Goal: Transaction & Acquisition: Download file/media

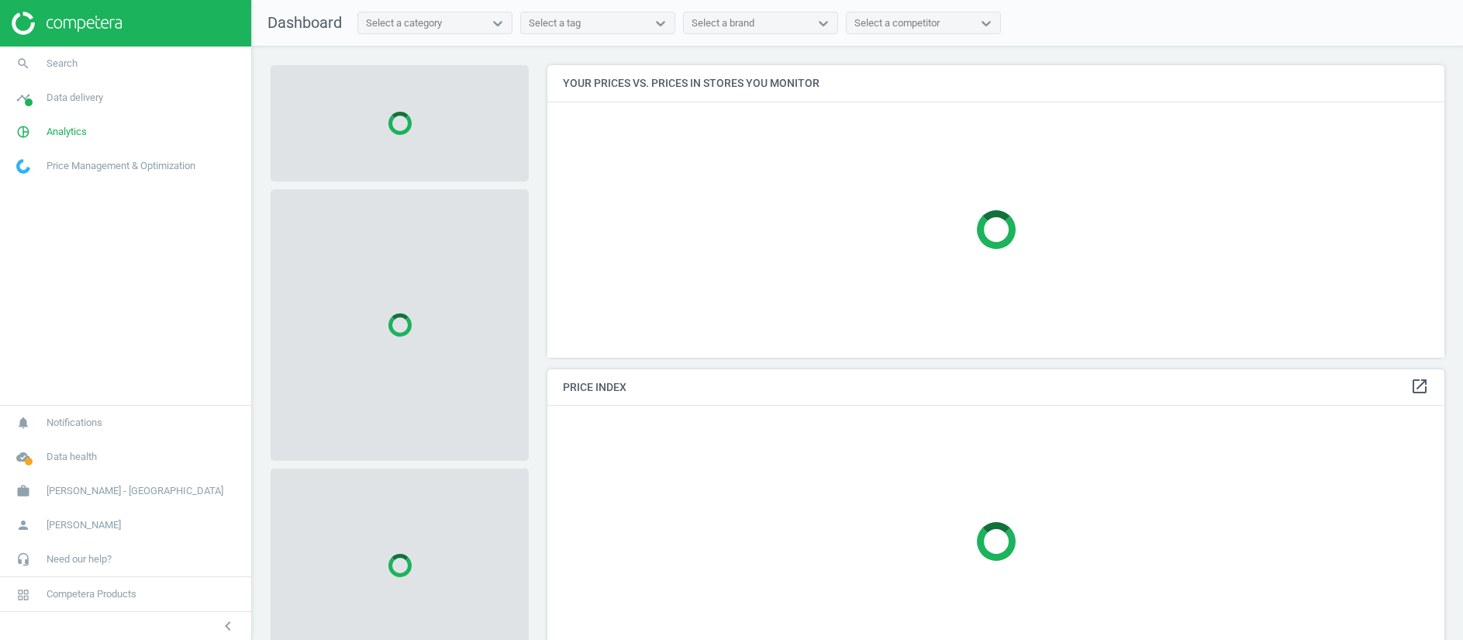
scroll to position [340, 0]
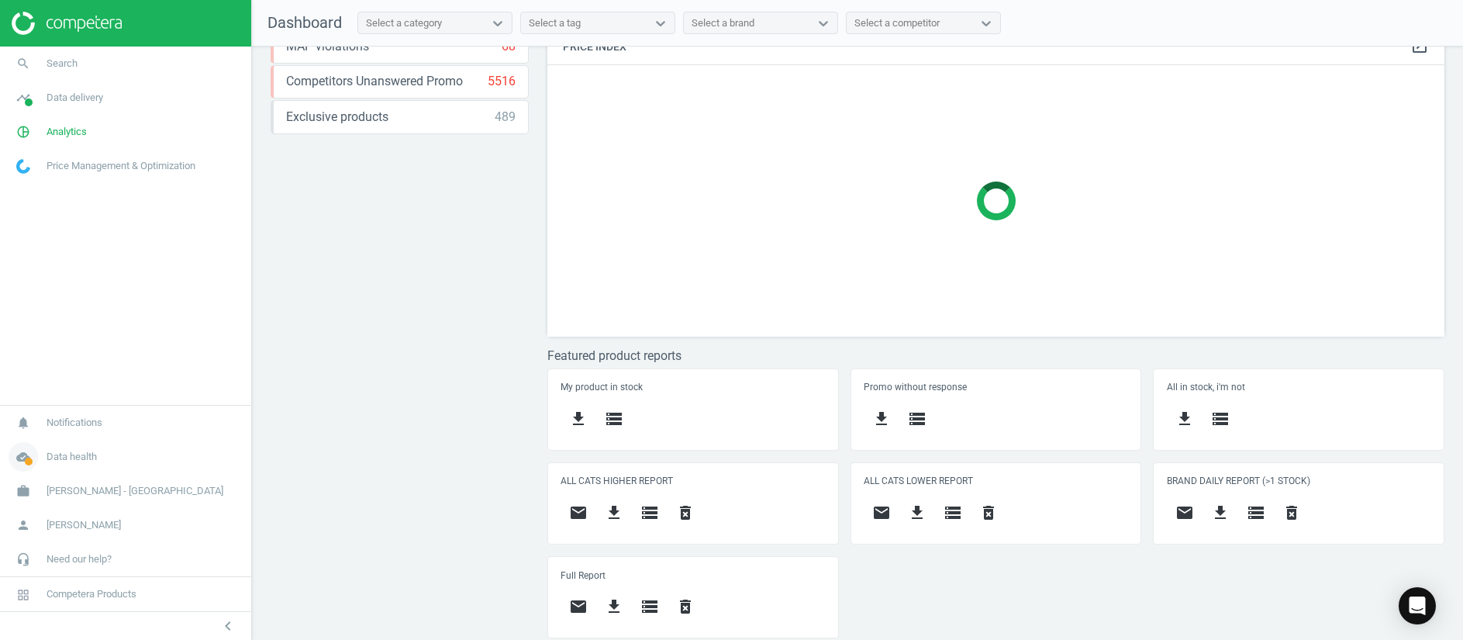
click at [32, 458] on span at bounding box center [29, 461] width 8 height 8
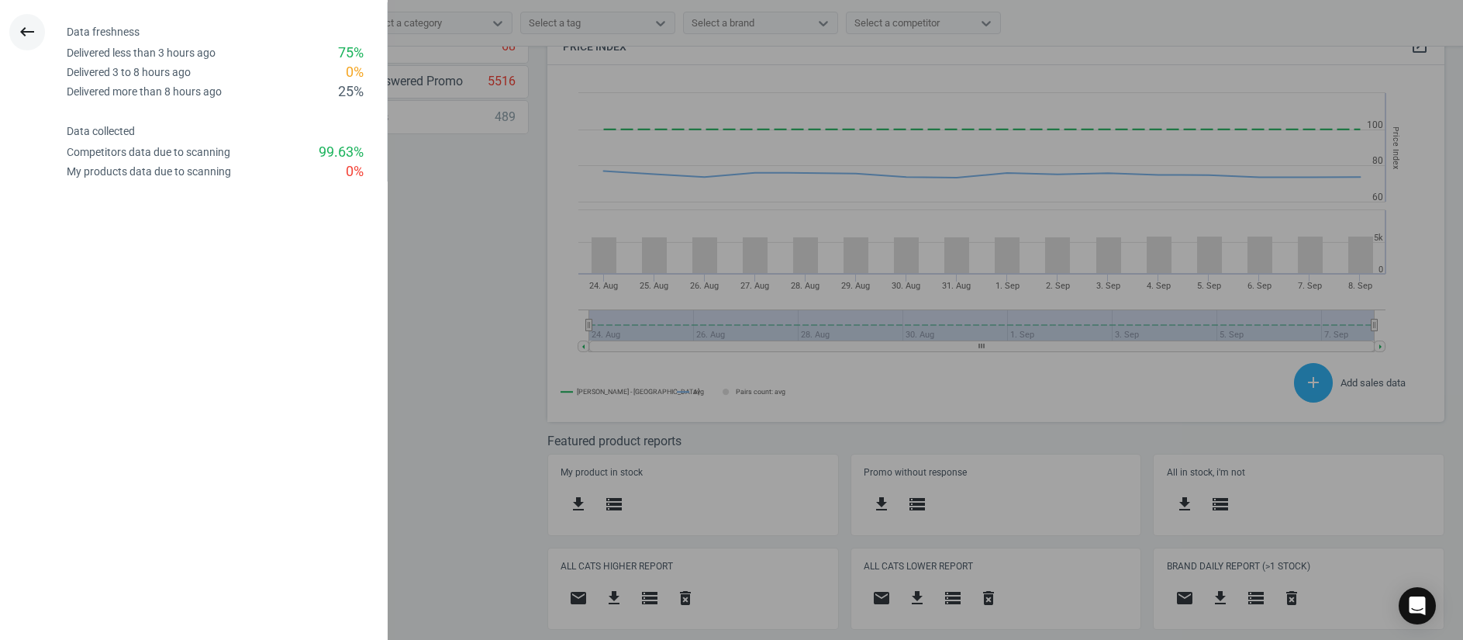
scroll to position [393, 916]
click at [29, 32] on icon "keyboard_backspace" at bounding box center [27, 31] width 19 height 19
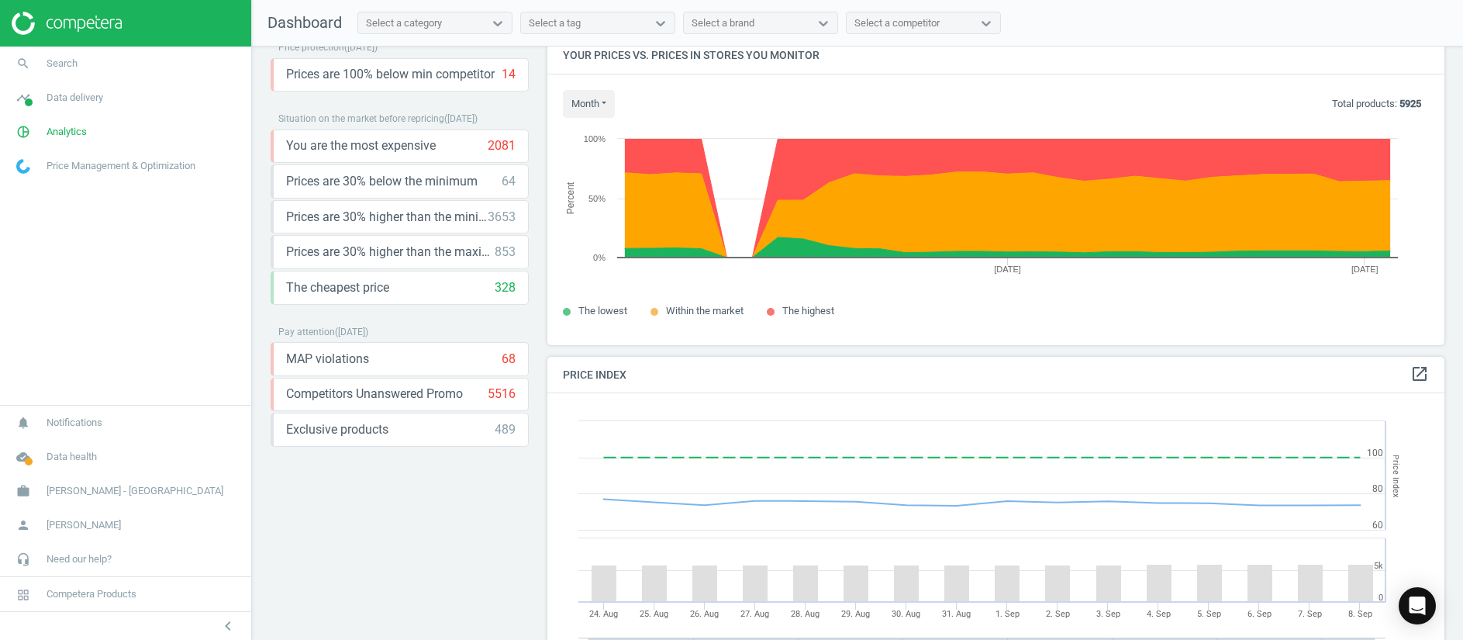
scroll to position [0, 0]
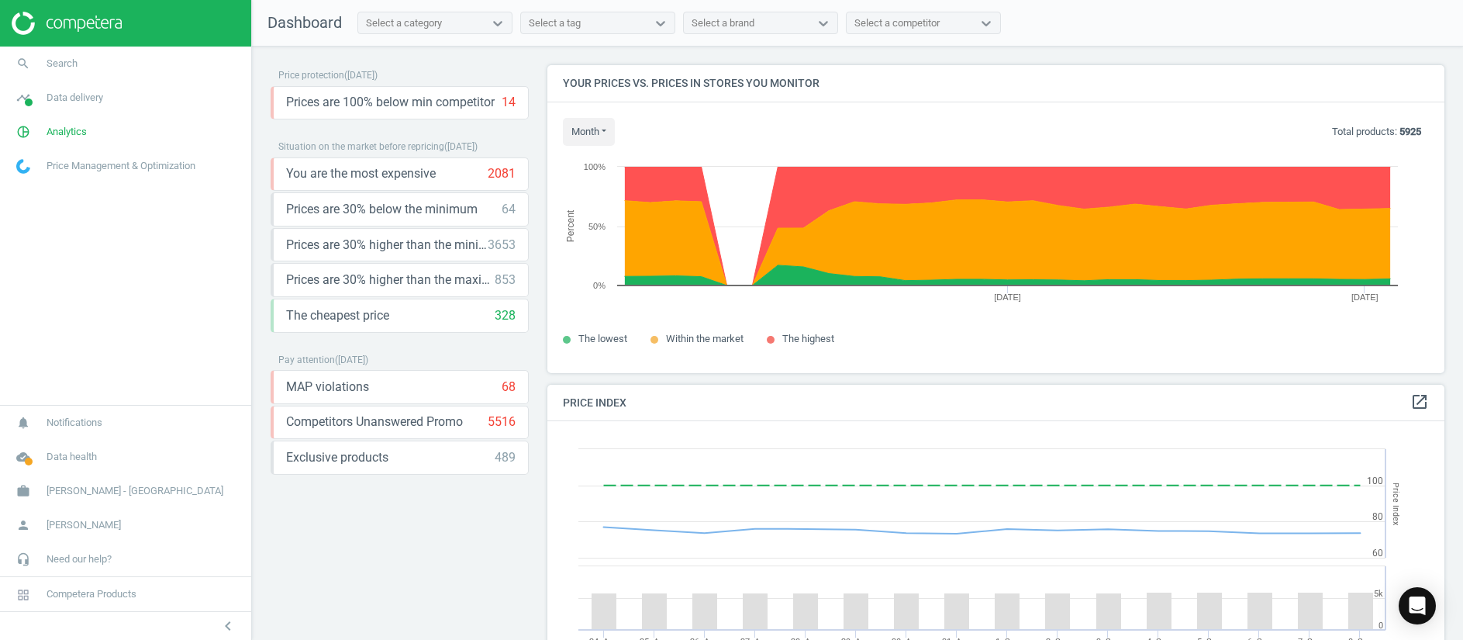
click at [375, 553] on div "Price protection ( 08.09.25 ) Prices are 100% below min competitor 14 keyboard_…" at bounding box center [400, 347] width 258 height 564
click at [25, 453] on icon "cloud_done" at bounding box center [23, 456] width 29 height 29
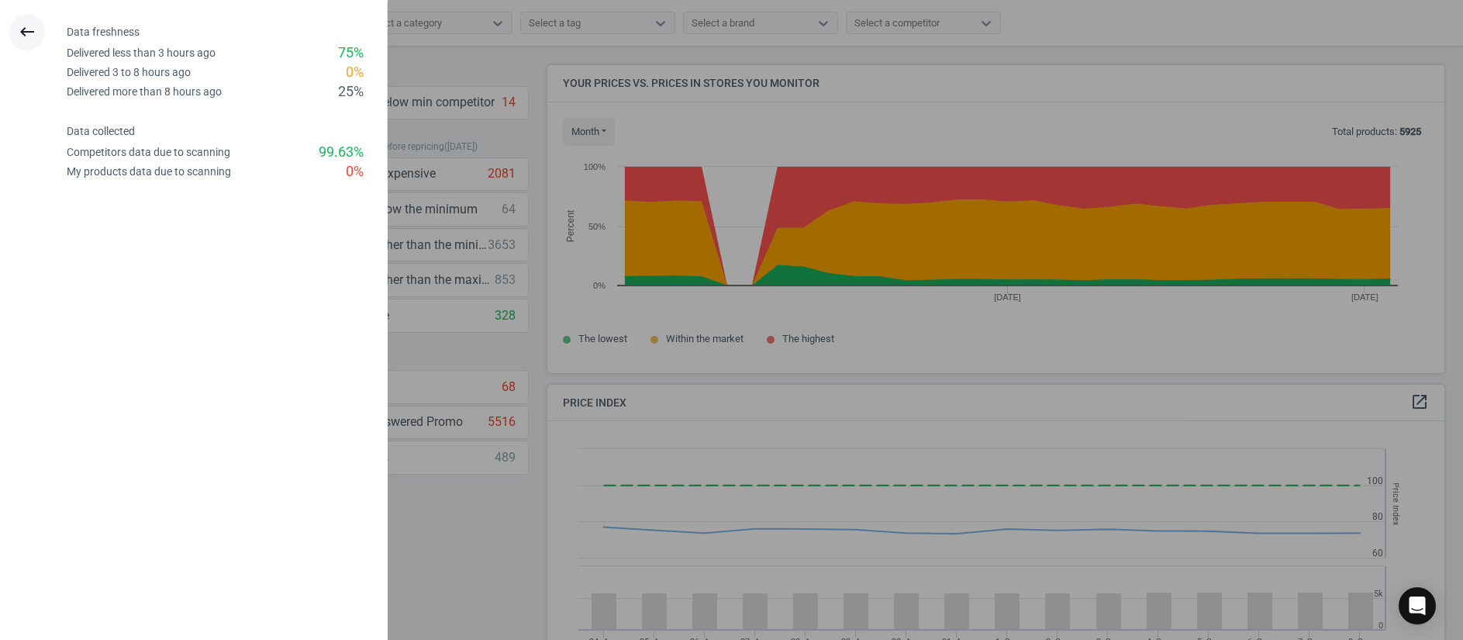
click at [22, 24] on icon "keyboard_backspace" at bounding box center [27, 31] width 19 height 19
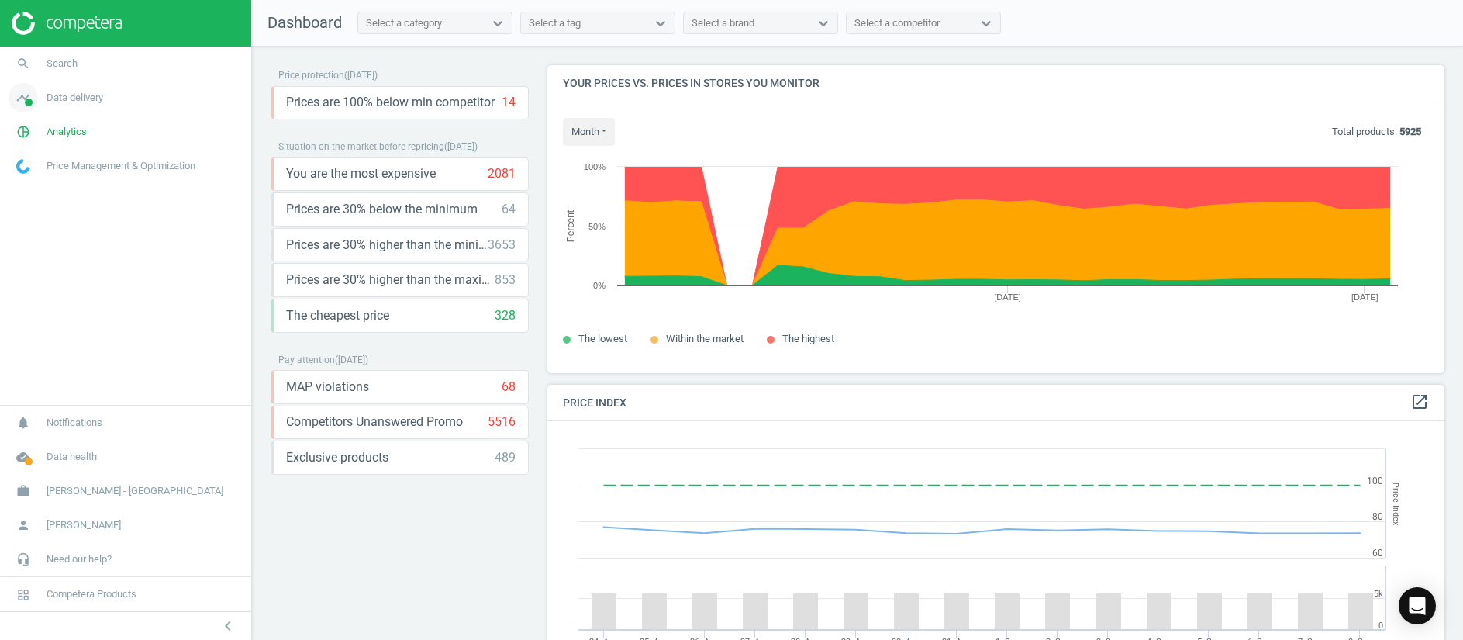
click at [33, 100] on icon "timeline" at bounding box center [23, 97] width 29 height 29
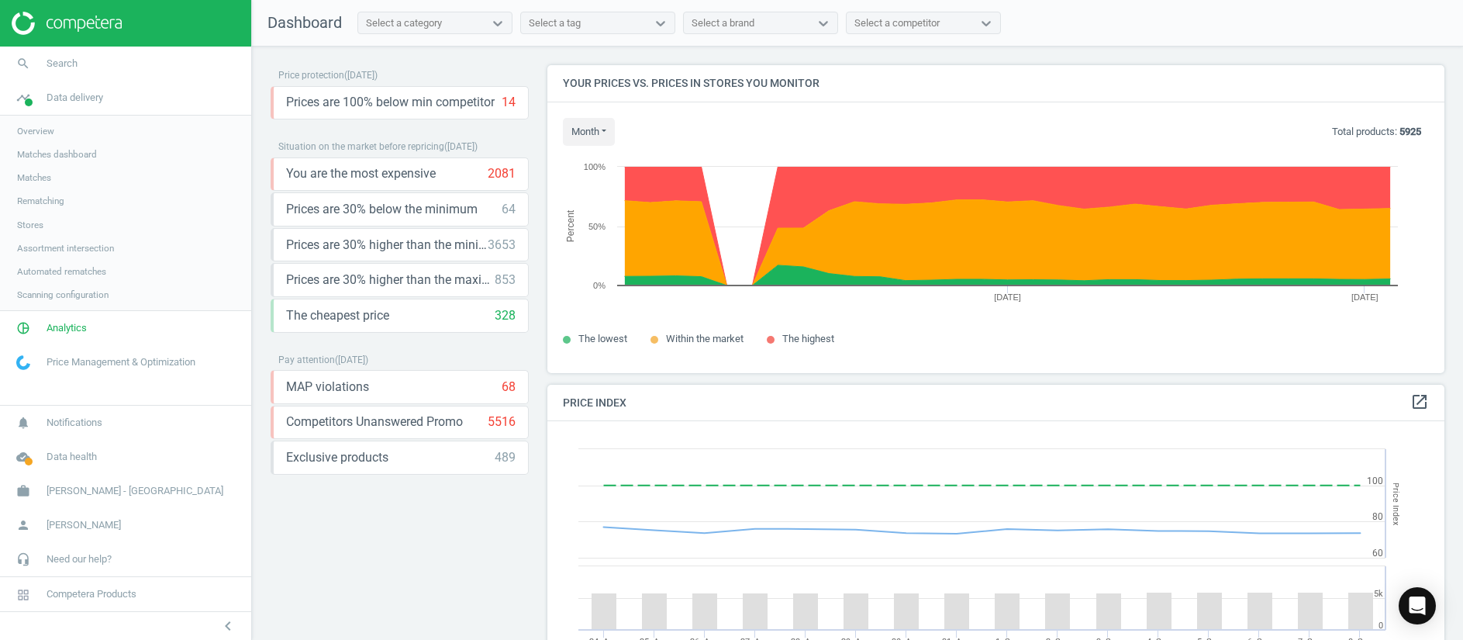
click at [34, 227] on span "Stores" at bounding box center [30, 225] width 26 height 12
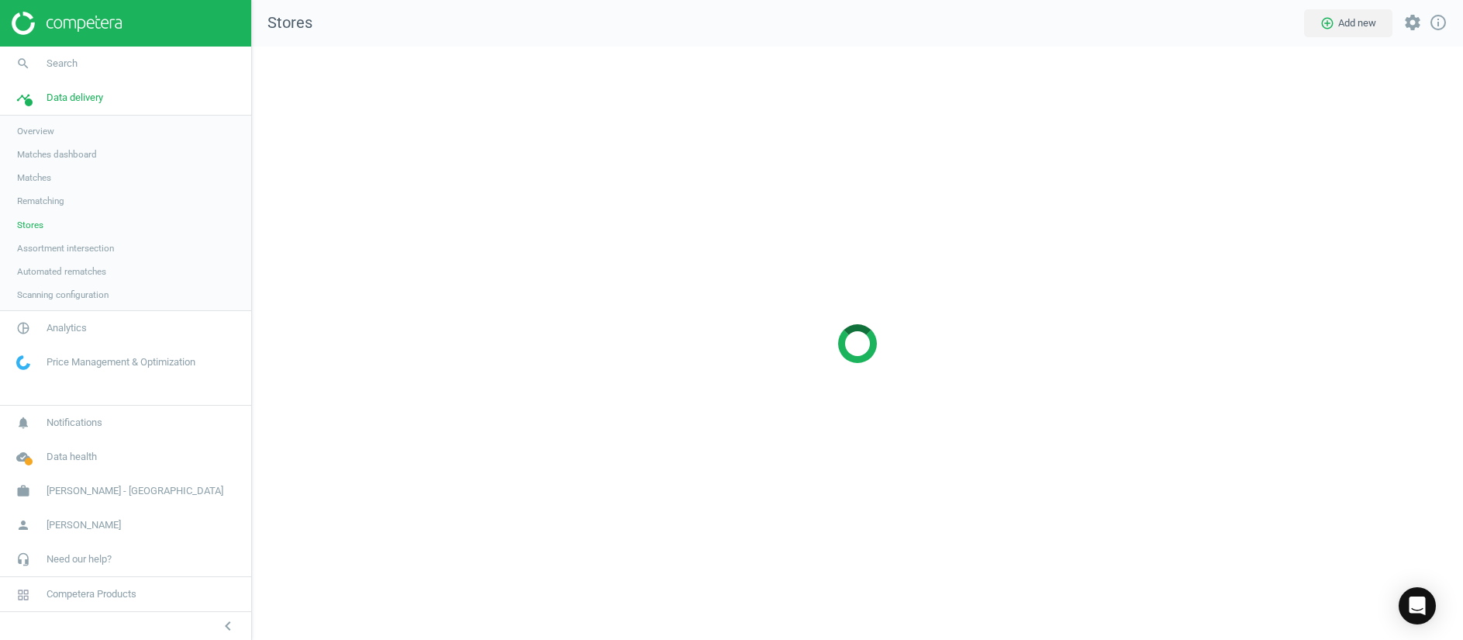
scroll to position [630, 1247]
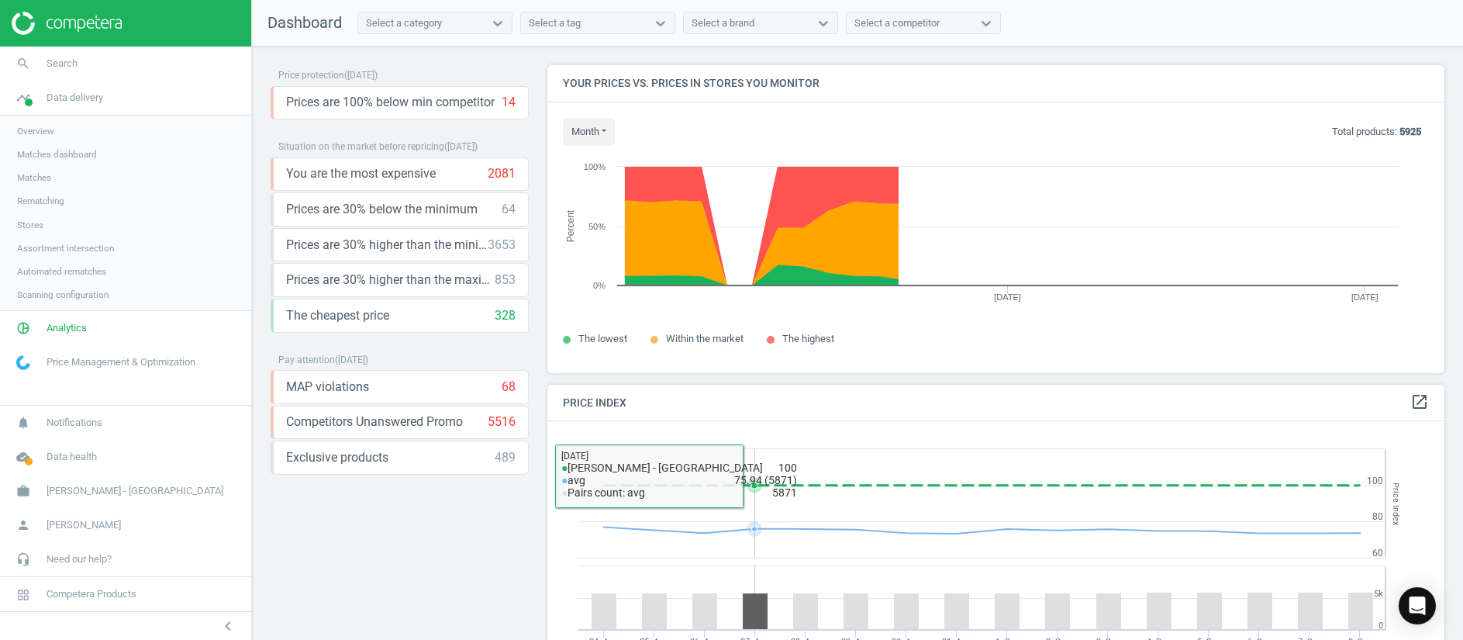
scroll to position [441, 0]
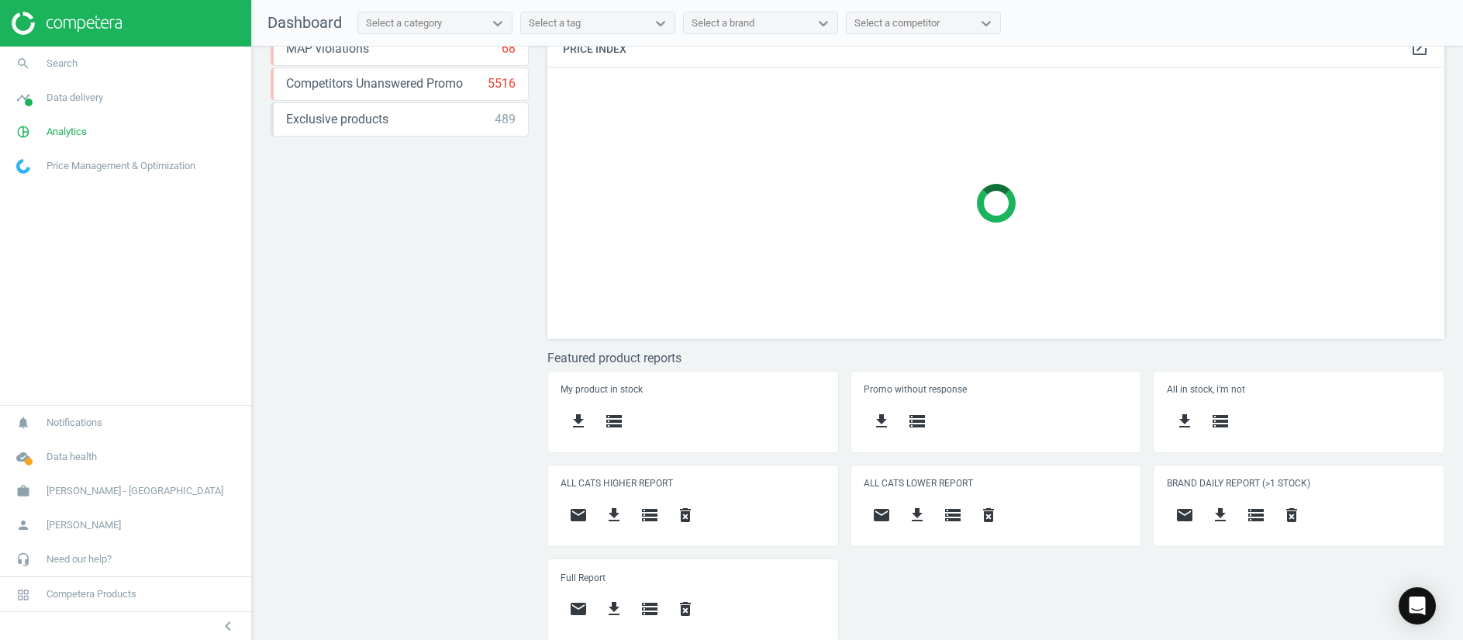
scroll to position [340, 0]
click at [612, 512] on div "My product in stock get_app storage Promo without response get_app storage All …" at bounding box center [996, 508] width 909 height 281
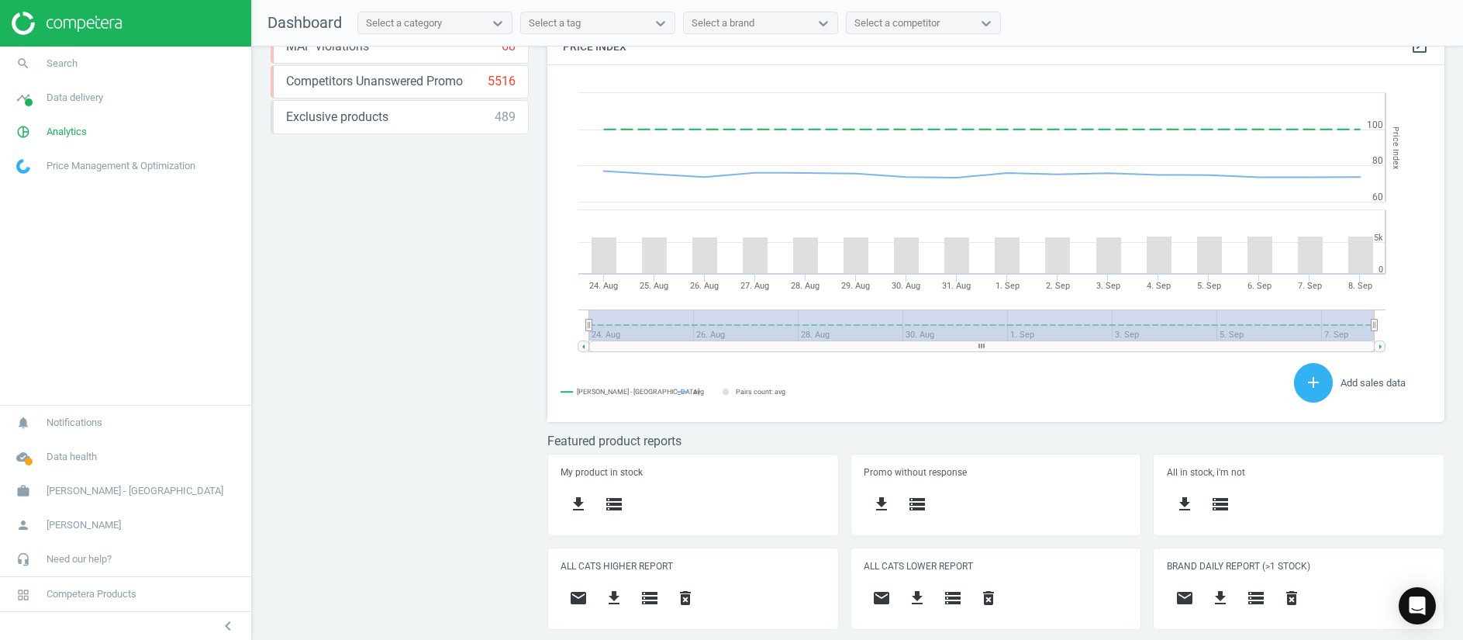
scroll to position [426, 0]
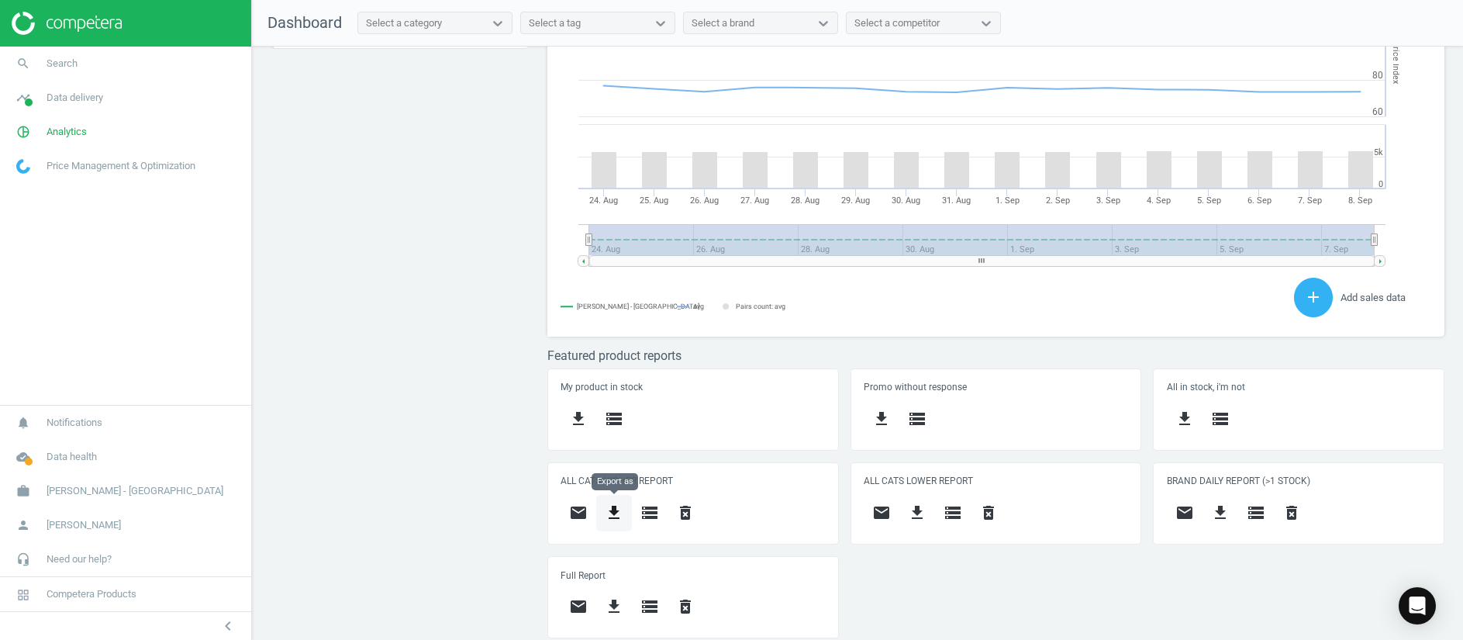
click at [605, 509] on icon "get_app" at bounding box center [614, 512] width 19 height 19
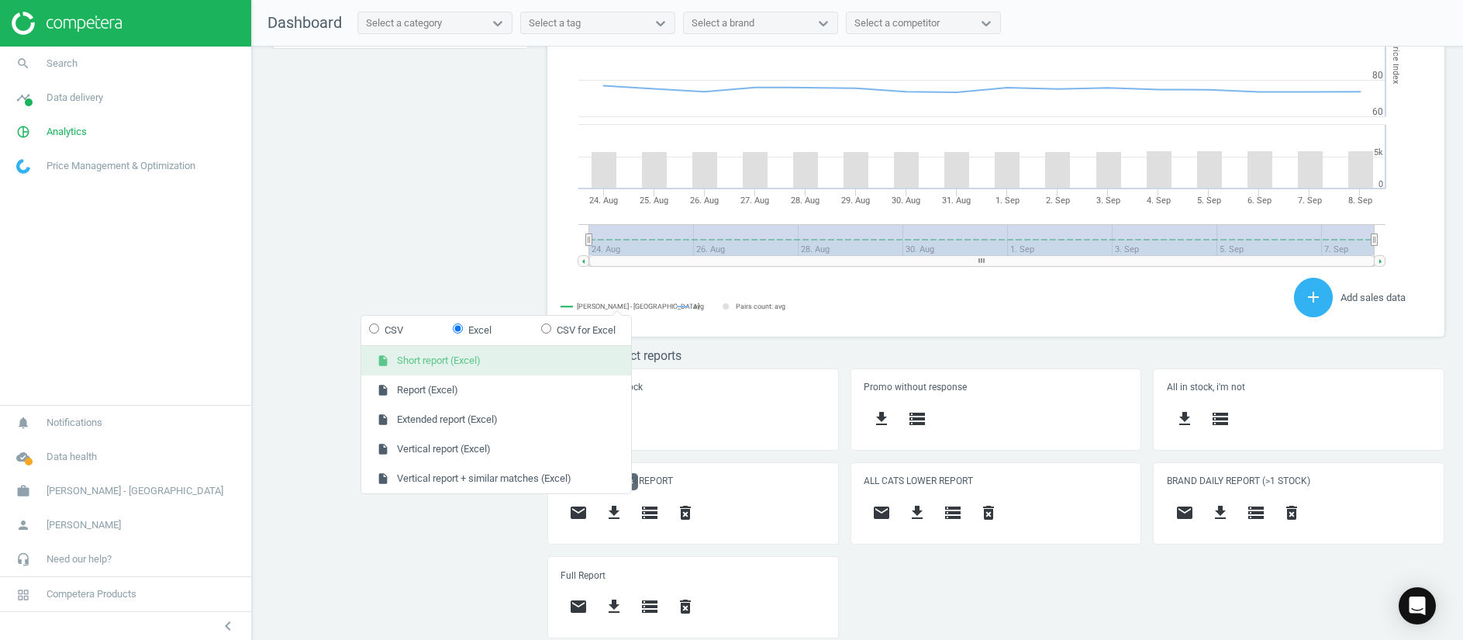
click at [519, 358] on button "insert_drive_file Short report (Excel)" at bounding box center [496, 360] width 270 height 29
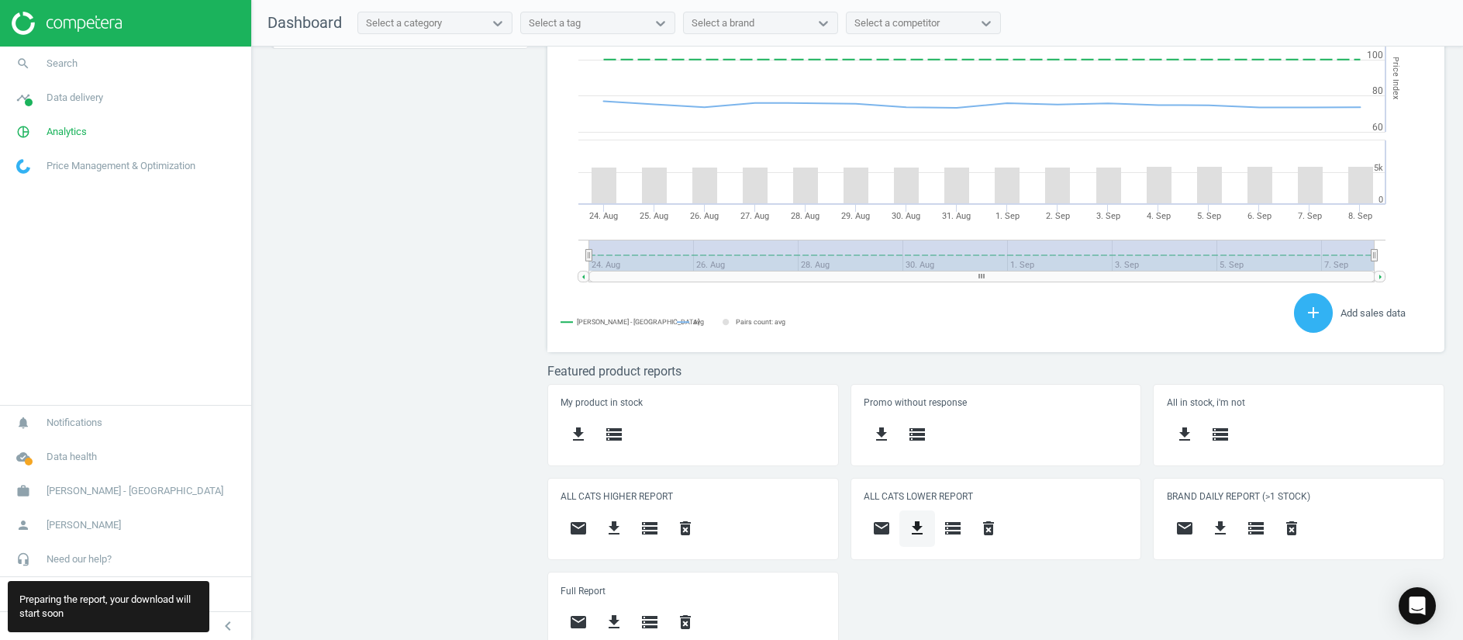
scroll to position [343, 916]
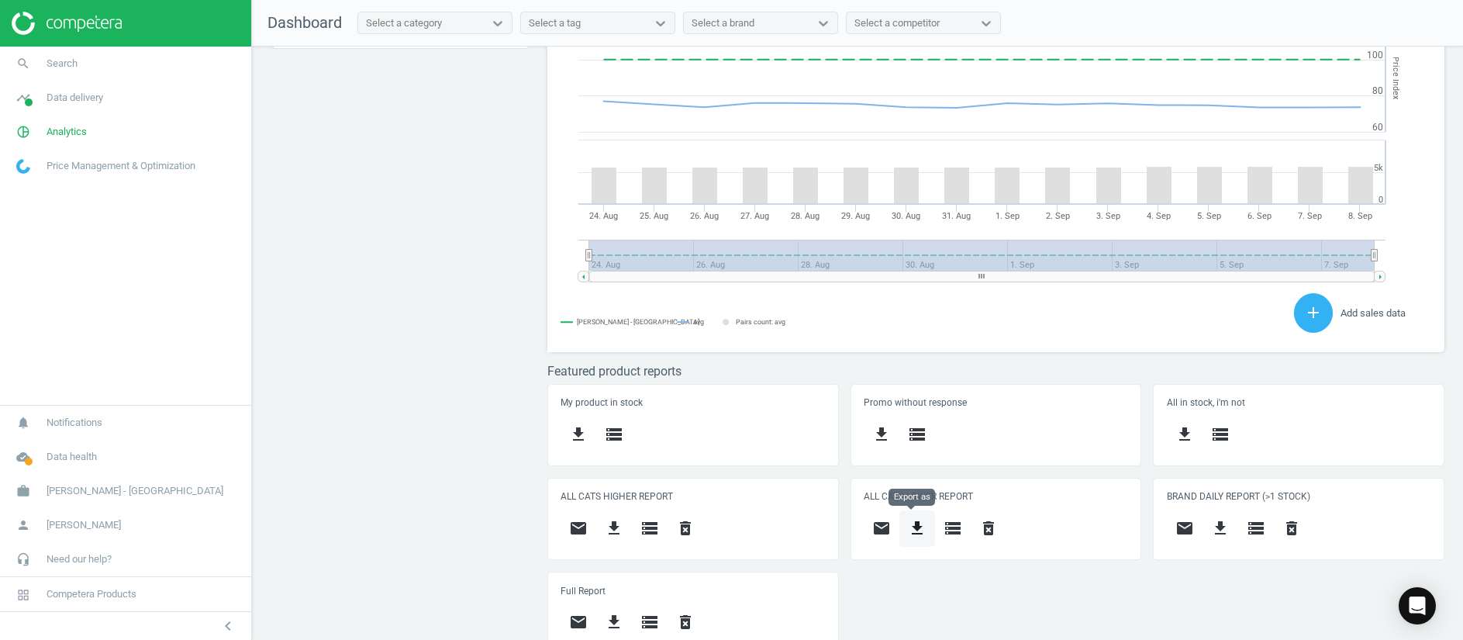
click at [912, 535] on icon "get_app" at bounding box center [917, 528] width 19 height 19
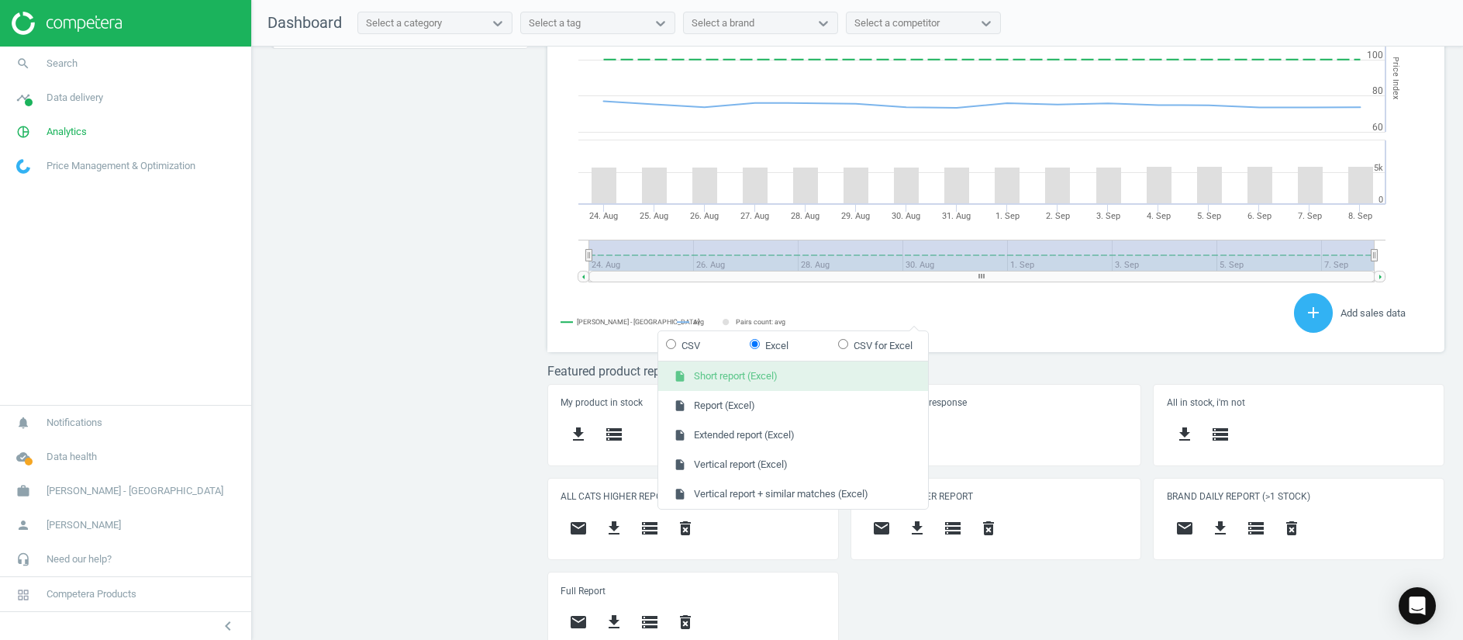
click at [748, 379] on button "insert_drive_file Short report (Excel)" at bounding box center [793, 375] width 270 height 29
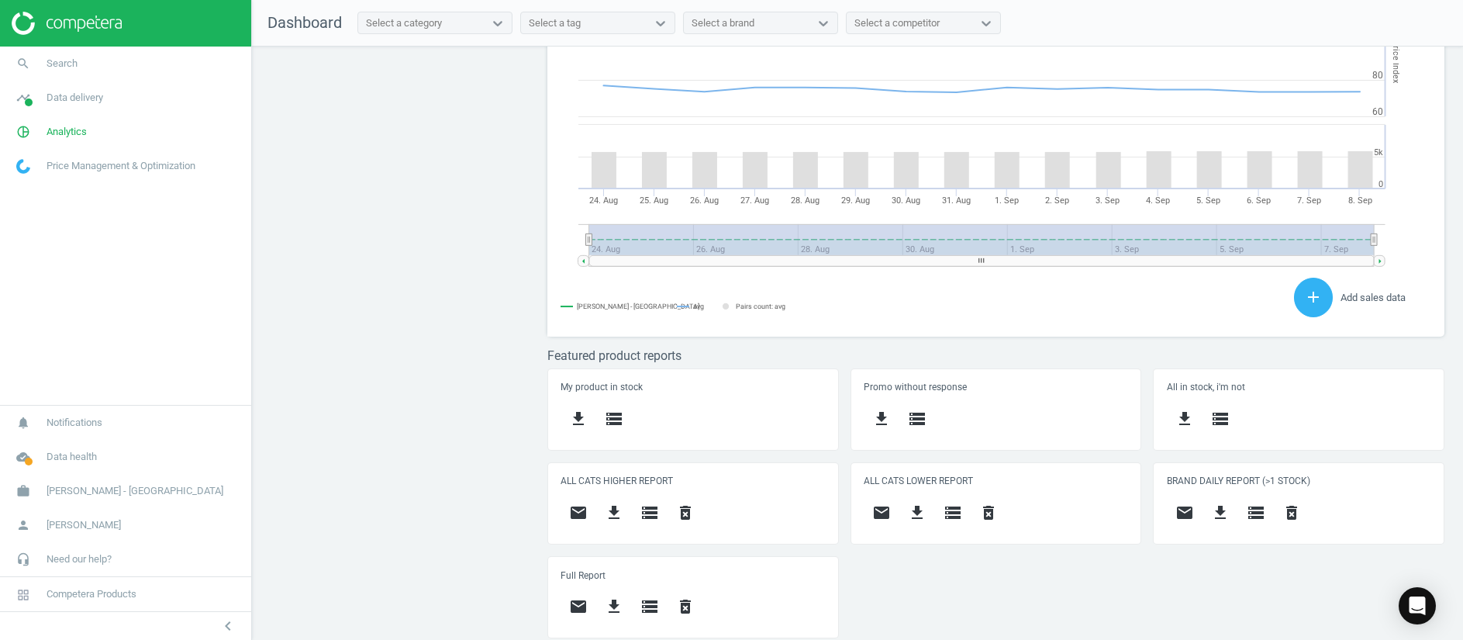
scroll to position [393, 916]
